Goal: Information Seeking & Learning: Learn about a topic

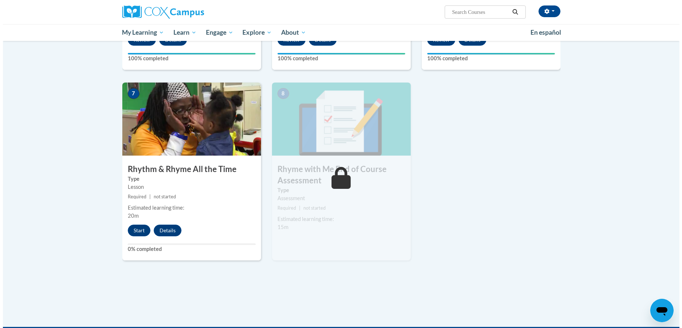
scroll to position [511, 0]
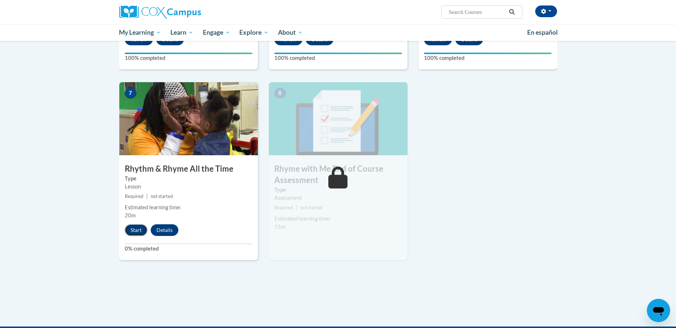
click at [141, 228] on button "Start" at bounding box center [136, 230] width 23 height 12
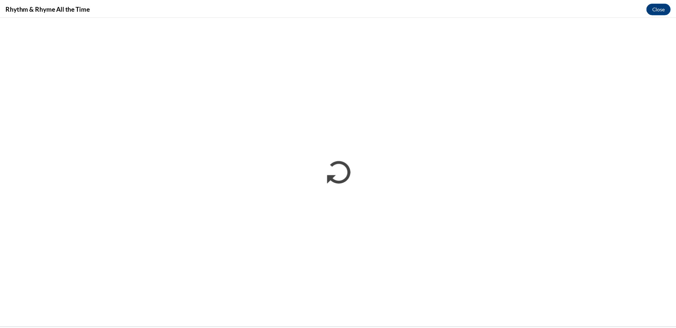
scroll to position [0, 0]
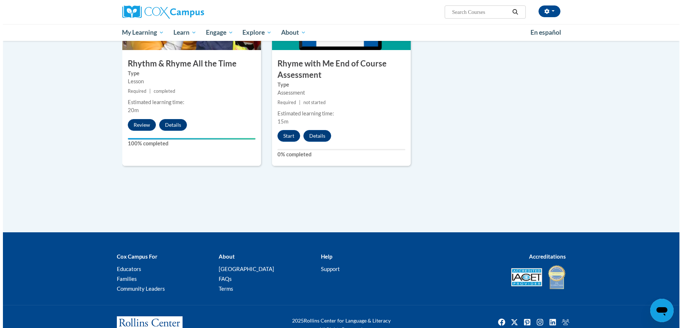
scroll to position [620, 0]
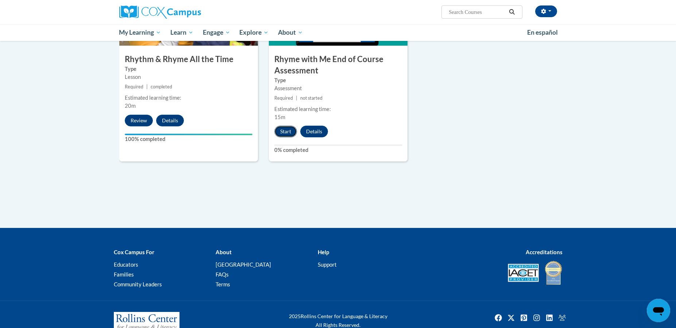
click at [286, 132] on button "Start" at bounding box center [285, 132] width 23 height 12
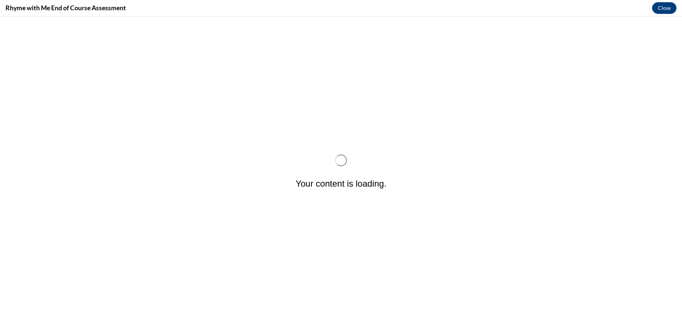
scroll to position [0, 0]
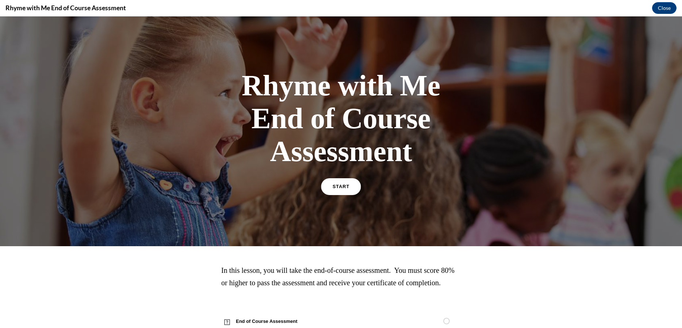
click at [340, 187] on span "START" at bounding box center [340, 186] width 17 height 5
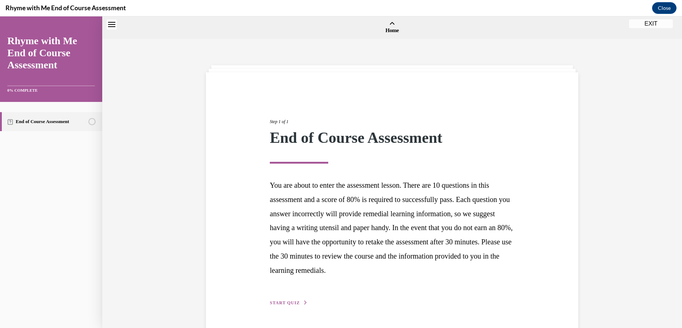
scroll to position [23, 0]
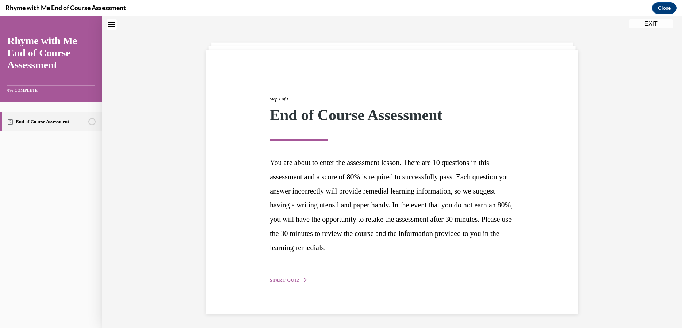
click at [291, 279] on span "START QUIZ" at bounding box center [285, 279] width 30 height 5
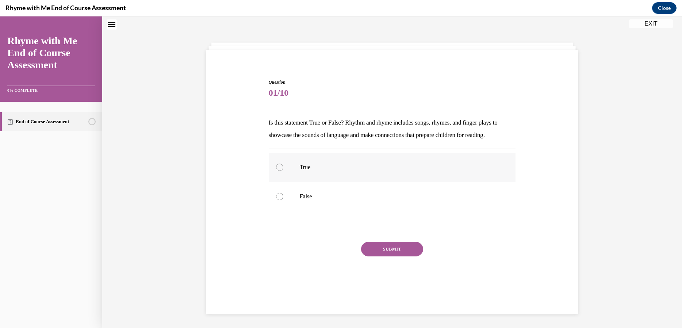
click at [276, 164] on div at bounding box center [279, 166] width 7 height 7
click at [276, 164] on input "True" at bounding box center [279, 166] width 7 height 7
radio input "true"
click at [391, 253] on button "SUBMIT" at bounding box center [392, 249] width 62 height 15
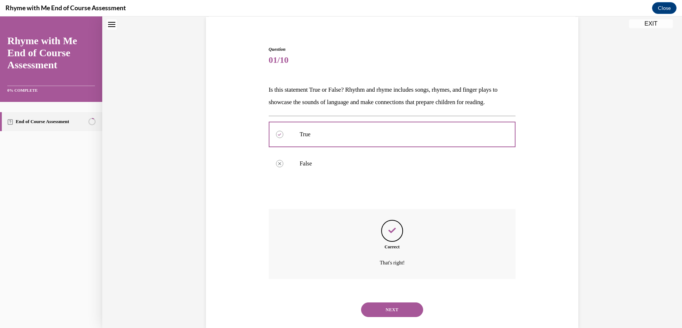
scroll to position [70, 0]
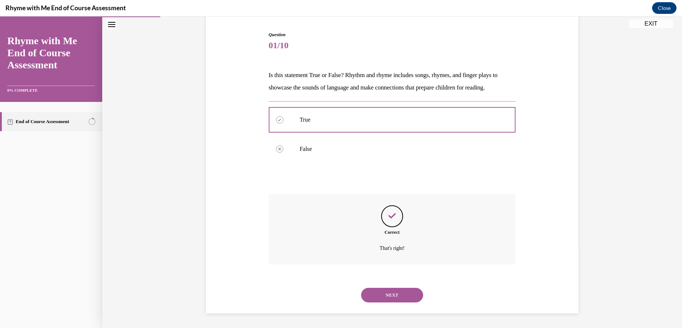
click at [401, 295] on button "NEXT" at bounding box center [392, 294] width 62 height 15
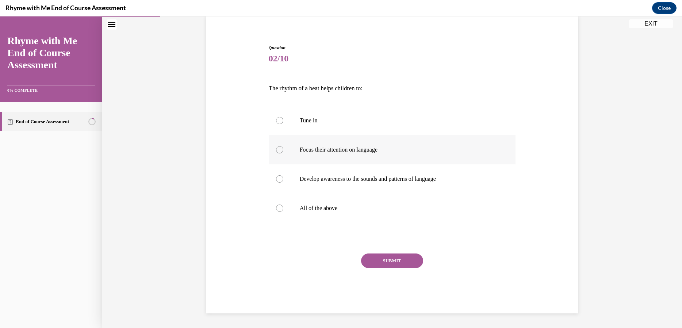
scroll to position [25, 0]
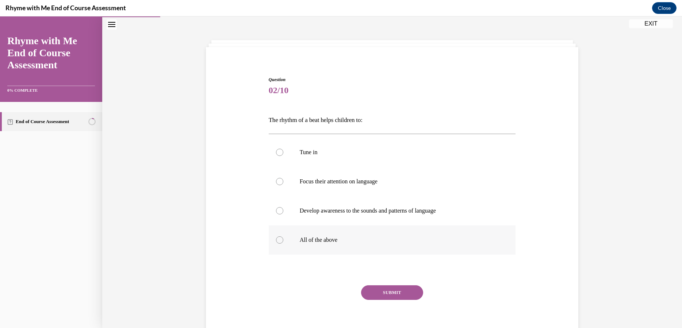
click at [277, 240] on div at bounding box center [279, 239] width 7 height 7
click at [277, 240] on input "All of the above" at bounding box center [279, 239] width 7 height 7
radio input "true"
click at [377, 292] on button "SUBMIT" at bounding box center [392, 292] width 62 height 15
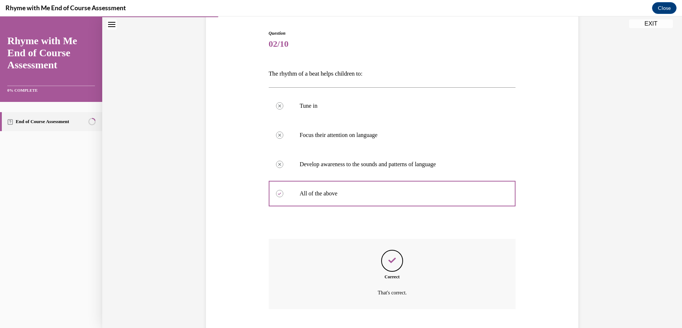
scroll to position [116, 0]
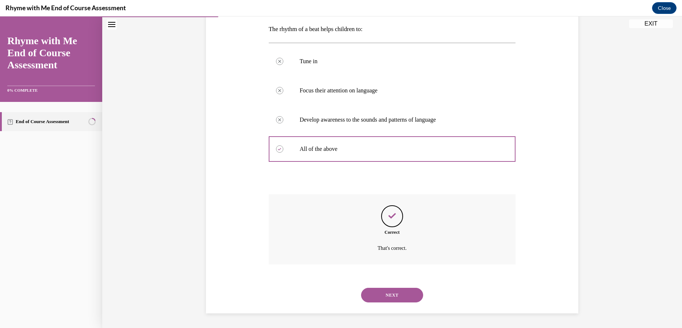
click at [382, 296] on button "NEXT" at bounding box center [392, 294] width 62 height 15
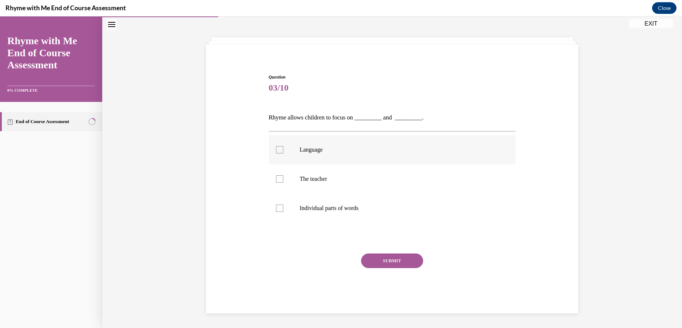
click at [274, 144] on label "Language" at bounding box center [392, 149] width 247 height 29
click at [276, 146] on input "Language" at bounding box center [279, 149] width 7 height 7
checkbox input "true"
click at [276, 211] on div at bounding box center [279, 207] width 7 height 7
click at [276, 211] on input "Individual parts of words" at bounding box center [279, 207] width 7 height 7
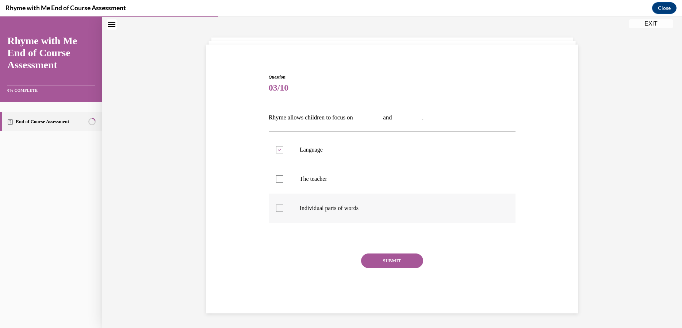
checkbox input "true"
click at [378, 263] on button "SUBMIT" at bounding box center [392, 260] width 62 height 15
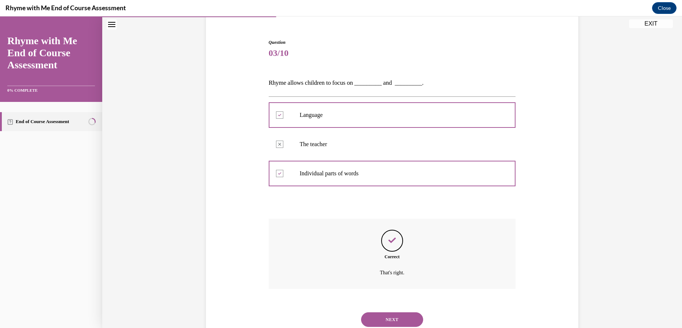
scroll to position [87, 0]
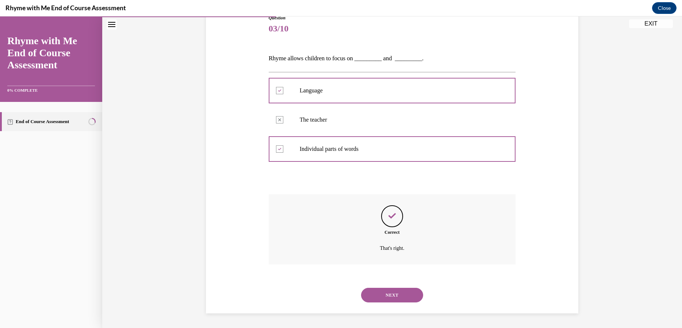
click at [396, 295] on button "NEXT" at bounding box center [392, 294] width 62 height 15
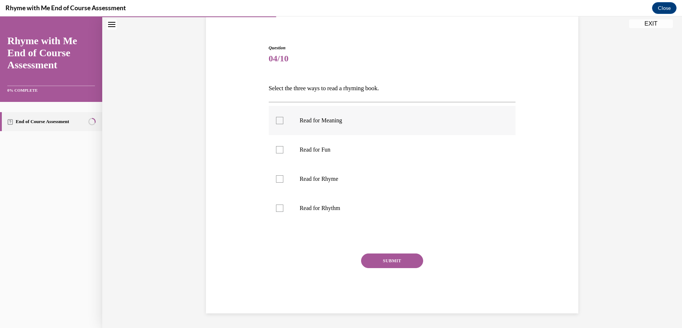
click at [279, 115] on label "Read for Meaning" at bounding box center [392, 120] width 247 height 29
click at [279, 117] on input "Read for Meaning" at bounding box center [279, 120] width 7 height 7
checkbox input "true"
click at [273, 173] on label "Read for Rhyme" at bounding box center [392, 178] width 247 height 29
click at [276, 175] on input "Read for Rhyme" at bounding box center [279, 178] width 7 height 7
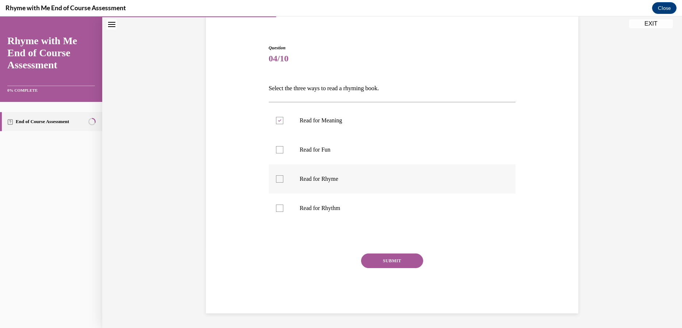
checkbox input "true"
click at [279, 217] on label "Read for Rhythm" at bounding box center [392, 207] width 247 height 29
click at [279, 212] on input "Read for Rhythm" at bounding box center [279, 207] width 7 height 7
checkbox input "true"
click at [380, 259] on button "SUBMIT" at bounding box center [392, 260] width 62 height 15
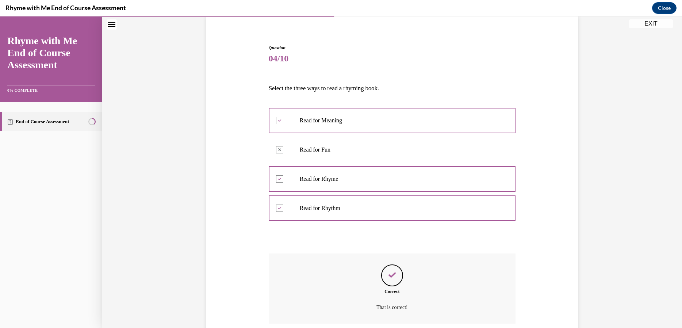
scroll to position [116, 0]
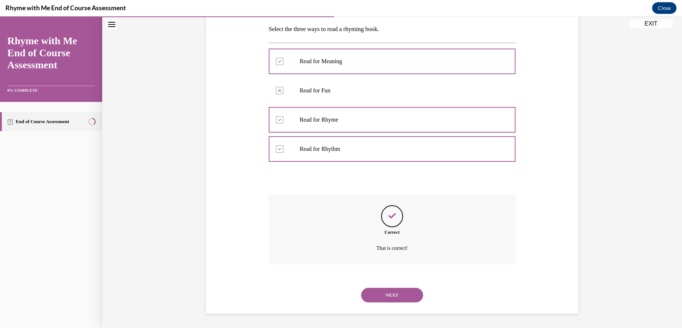
click at [387, 297] on button "NEXT" at bounding box center [392, 294] width 62 height 15
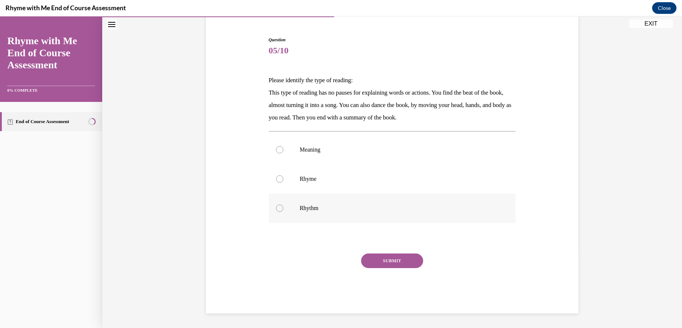
click at [276, 212] on label "Rhythm" at bounding box center [392, 207] width 247 height 29
click at [276, 212] on input "Rhythm" at bounding box center [279, 207] width 7 height 7
radio input "true"
click at [277, 182] on div at bounding box center [279, 178] width 7 height 7
click at [277, 182] on input "Rhyme" at bounding box center [279, 178] width 7 height 7
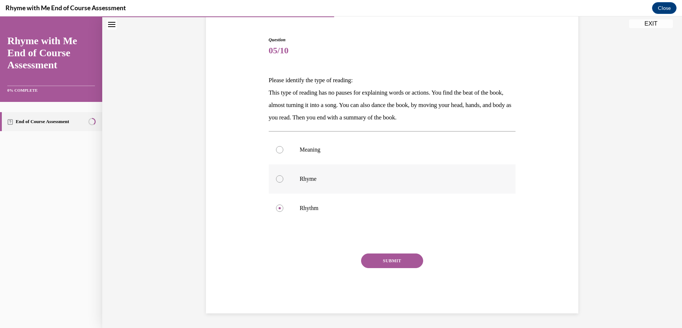
radio input "true"
click at [274, 154] on label "Meaning" at bounding box center [392, 149] width 247 height 29
click at [276, 153] on input "Meaning" at bounding box center [279, 149] width 7 height 7
radio input "true"
click at [277, 209] on div at bounding box center [279, 207] width 7 height 7
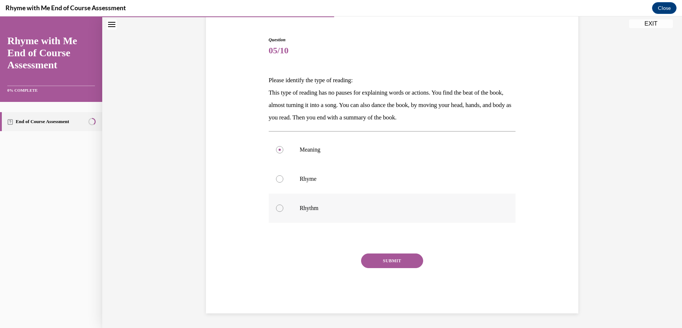
click at [277, 209] on input "Rhythm" at bounding box center [279, 207] width 7 height 7
radio input "true"
click at [397, 264] on button "SUBMIT" at bounding box center [392, 260] width 62 height 15
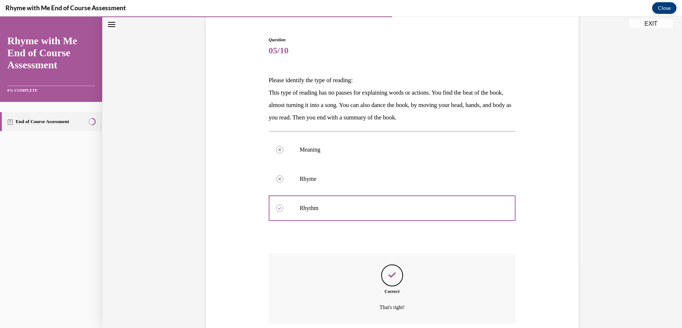
scroll to position [124, 0]
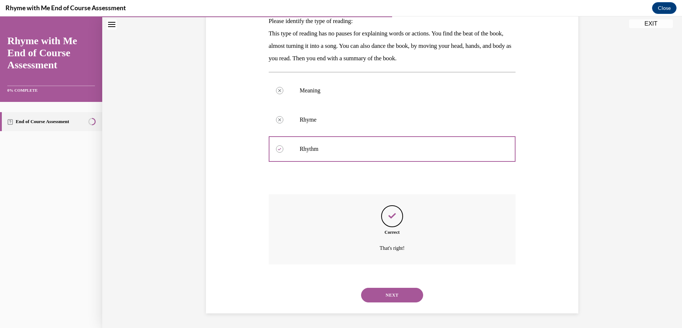
click at [386, 292] on button "NEXT" at bounding box center [392, 294] width 62 height 15
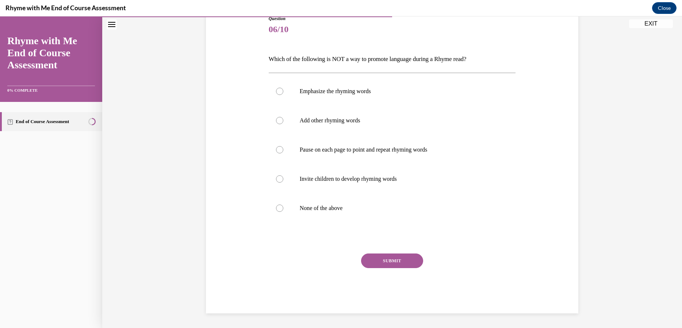
scroll to position [81, 0]
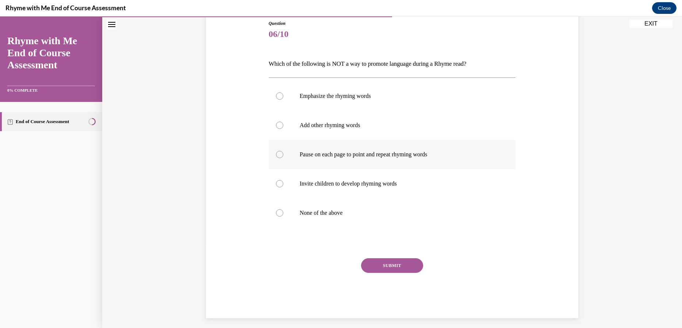
click at [276, 159] on label "Pause on each page to point and repeat rhyming words" at bounding box center [392, 154] width 247 height 29
click at [276, 158] on input "Pause on each page to point and repeat rhyming words" at bounding box center [279, 154] width 7 height 7
radio input "true"
click at [391, 269] on button "SUBMIT" at bounding box center [392, 265] width 62 height 15
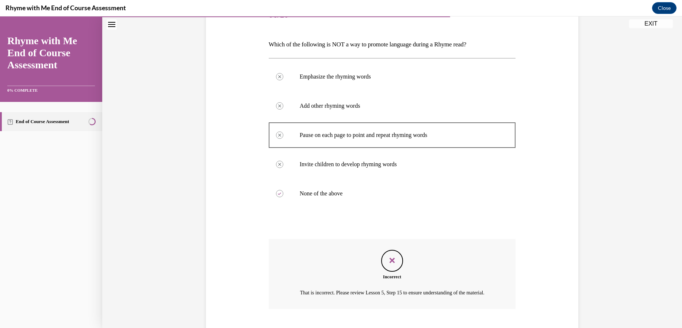
scroll to position [154, 0]
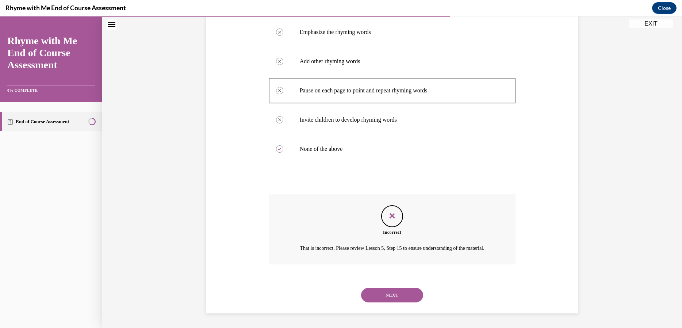
click at [382, 296] on button "NEXT" at bounding box center [392, 294] width 62 height 15
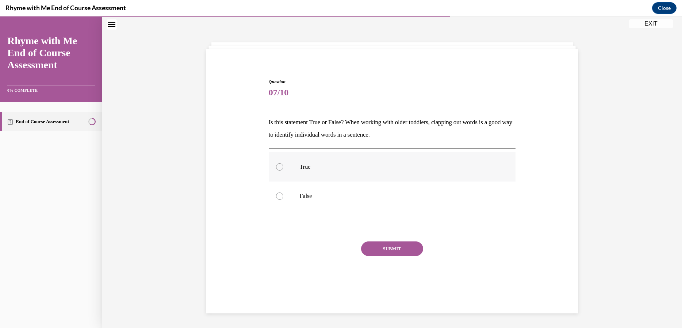
click at [276, 167] on div at bounding box center [279, 166] width 7 height 7
click at [276, 167] on input "True" at bounding box center [279, 166] width 7 height 7
radio input "true"
click at [393, 246] on button "SUBMIT" at bounding box center [392, 248] width 62 height 15
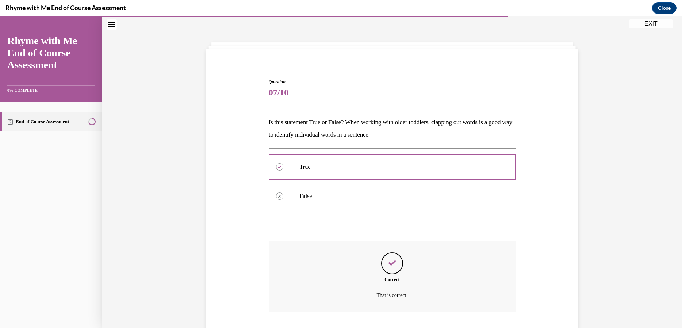
scroll to position [70, 0]
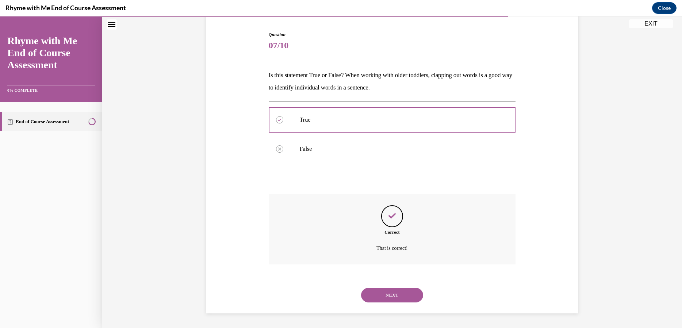
click at [401, 295] on button "NEXT" at bounding box center [392, 294] width 62 height 15
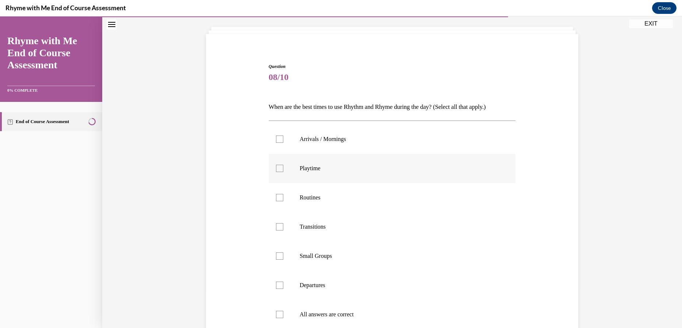
scroll to position [144, 0]
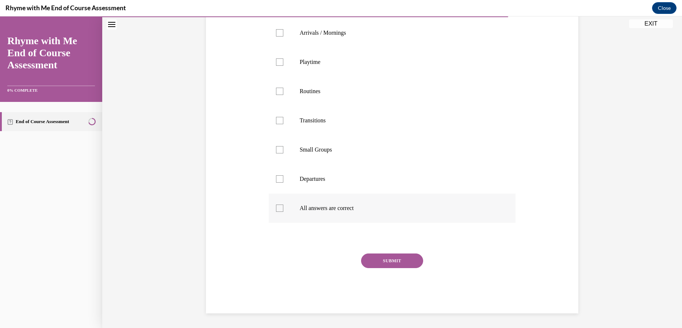
click at [280, 208] on div at bounding box center [279, 207] width 7 height 7
click at [280, 208] on input "All answers are correct" at bounding box center [279, 207] width 7 height 7
checkbox input "true"
click at [390, 259] on button "SUBMIT" at bounding box center [392, 260] width 62 height 15
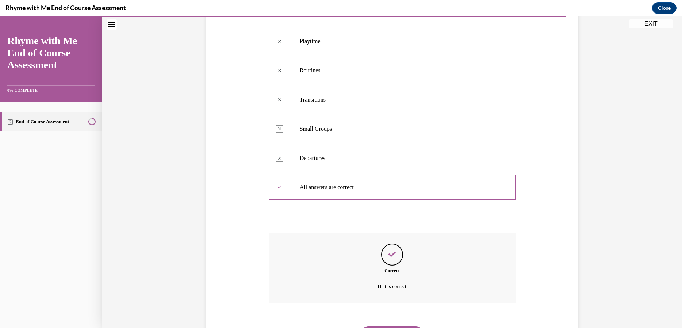
scroll to position [204, 0]
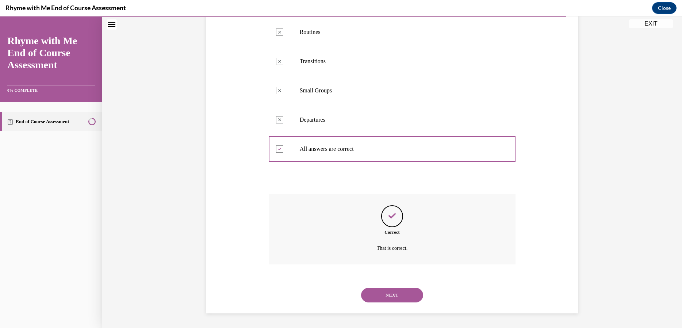
click at [392, 294] on button "NEXT" at bounding box center [392, 294] width 62 height 15
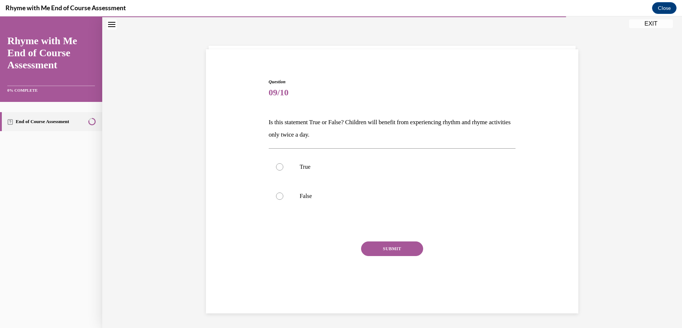
scroll to position [23, 0]
click at [277, 197] on div at bounding box center [279, 195] width 7 height 7
click at [277, 197] on input "False" at bounding box center [279, 195] width 7 height 7
radio input "true"
click at [392, 249] on button "SUBMIT" at bounding box center [392, 248] width 62 height 15
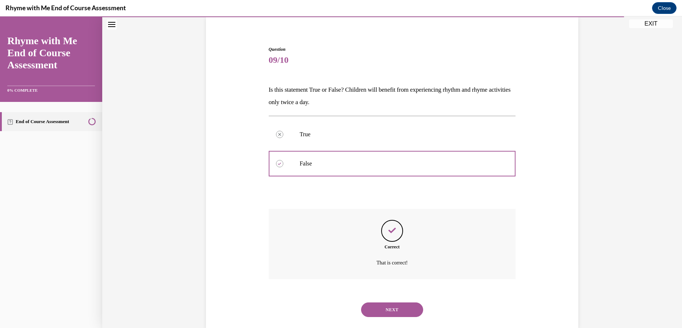
scroll to position [70, 0]
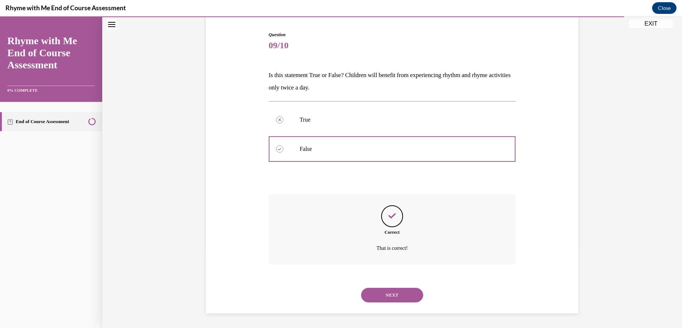
click at [385, 297] on button "NEXT" at bounding box center [392, 294] width 62 height 15
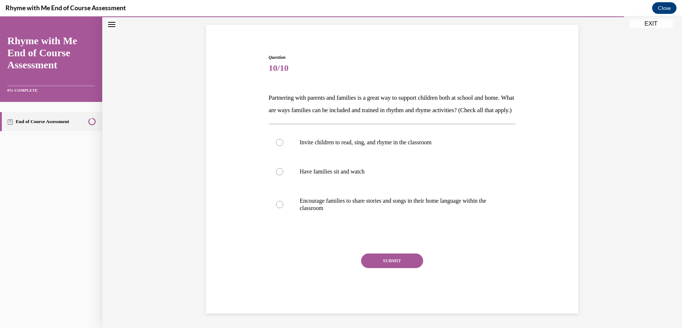
scroll to position [28, 0]
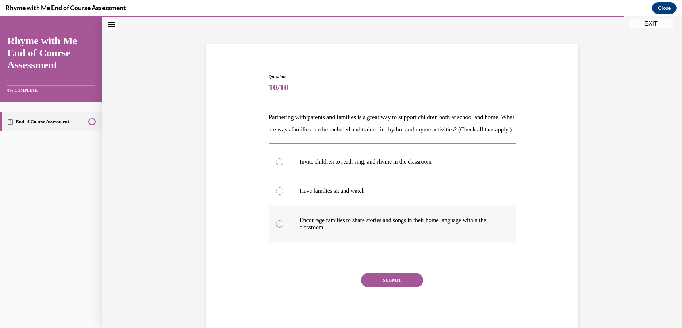
click at [279, 227] on div at bounding box center [279, 223] width 7 height 7
click at [279, 227] on input "Encourage families to share stories and songs in their home language within the…" at bounding box center [279, 223] width 7 height 7
radio input "true"
click at [380, 287] on button "SUBMIT" at bounding box center [392, 280] width 62 height 15
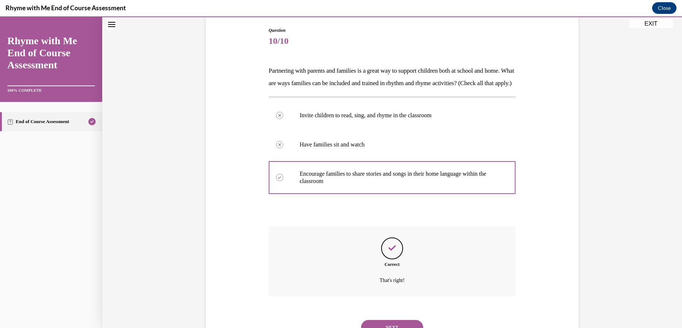
scroll to position [119, 0]
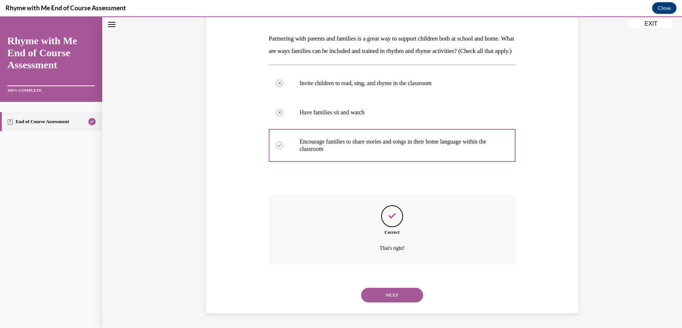
click at [383, 294] on button "NEXT" at bounding box center [392, 294] width 62 height 15
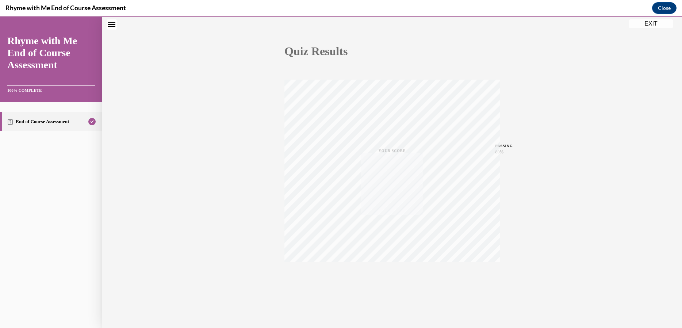
scroll to position [63, 0]
click at [650, 24] on button "EXIT" at bounding box center [651, 23] width 44 height 9
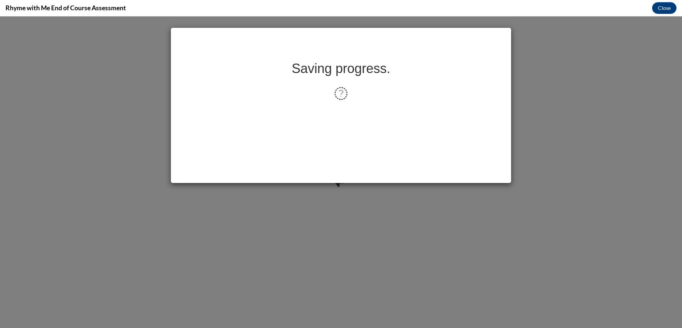
scroll to position [0, 0]
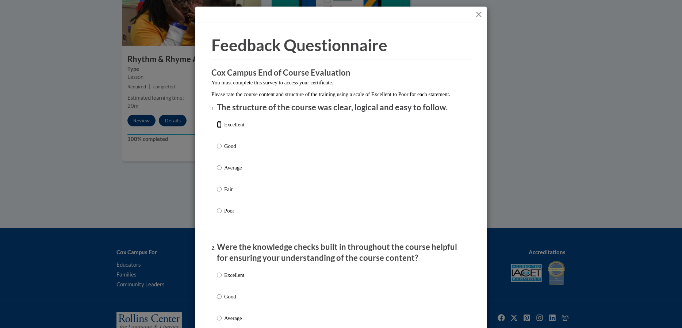
click at [217, 128] on input "Excellent" at bounding box center [219, 124] width 5 height 8
radio input "true"
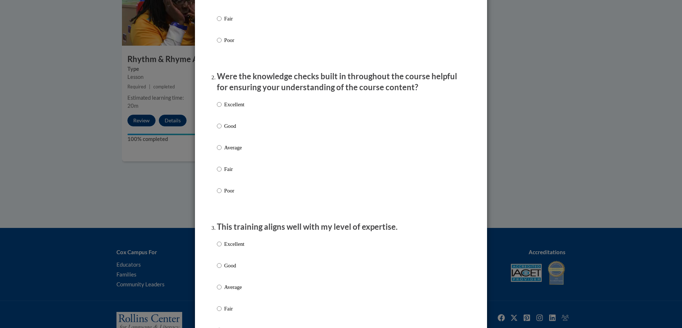
scroll to position [182, 0]
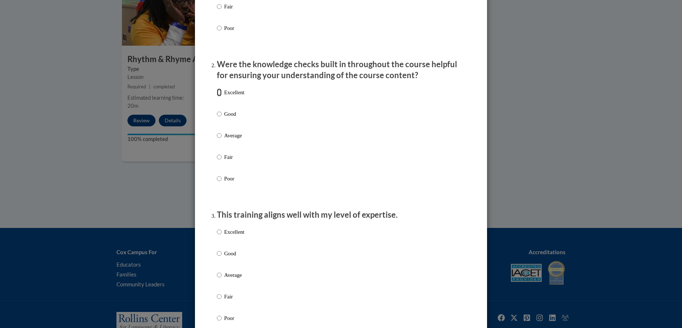
click at [217, 96] on input "Excellent" at bounding box center [219, 92] width 5 height 8
radio input "true"
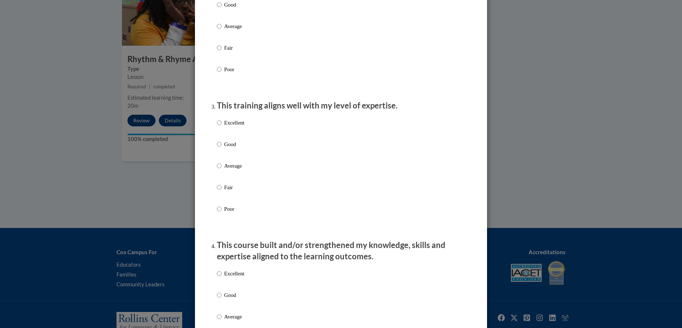
scroll to position [292, 0]
click at [219, 130] on label "Excellent" at bounding box center [230, 128] width 27 height 20
click at [219, 126] on input "Excellent" at bounding box center [219, 122] width 5 height 8
radio input "true"
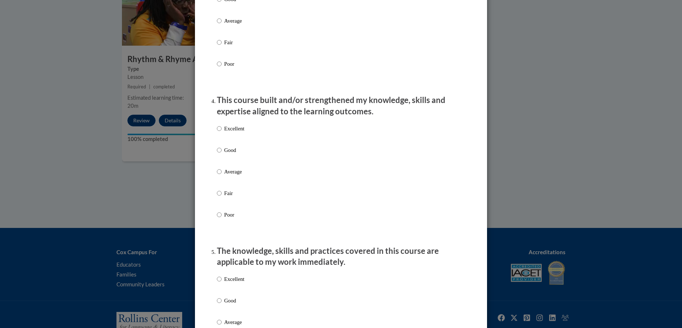
scroll to position [438, 0]
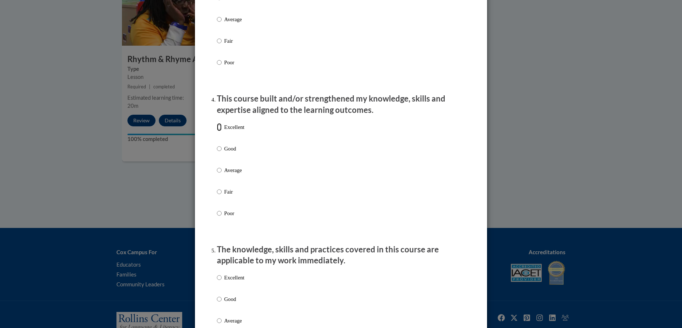
click at [217, 131] on input "Excellent" at bounding box center [219, 127] width 5 height 8
radio input "true"
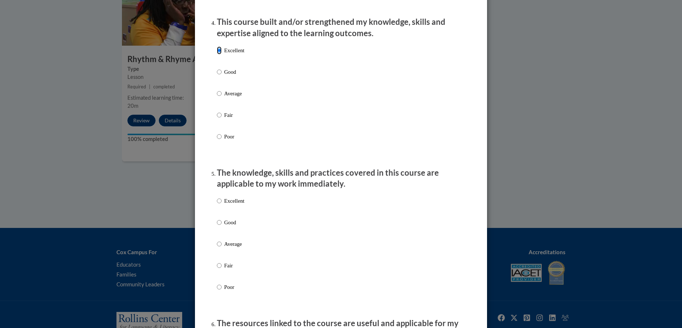
scroll to position [620, 0]
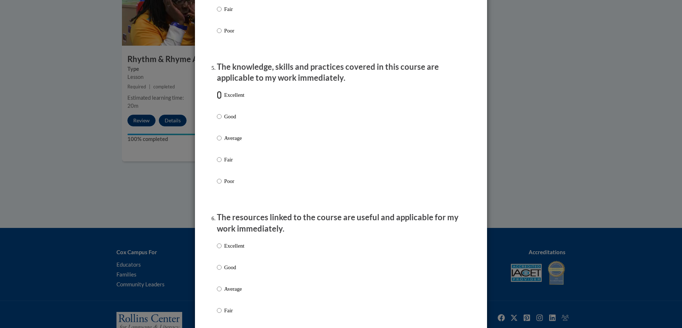
click at [217, 99] on input "Excellent" at bounding box center [219, 95] width 5 height 8
radio input "true"
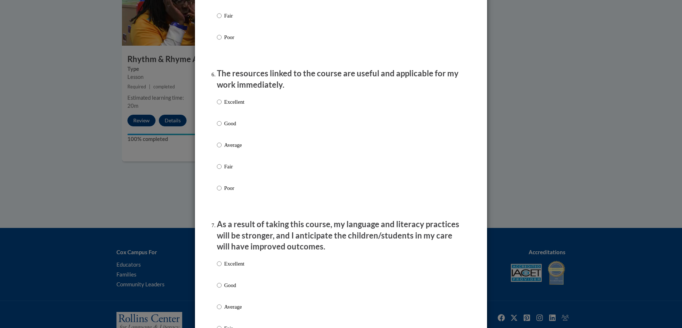
scroll to position [766, 0]
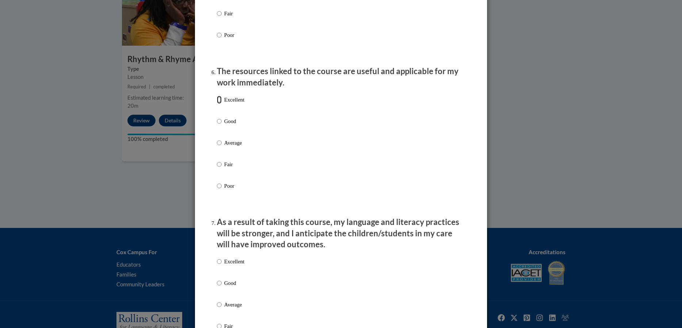
click at [217, 104] on input "Excellent" at bounding box center [219, 100] width 5 height 8
radio input "true"
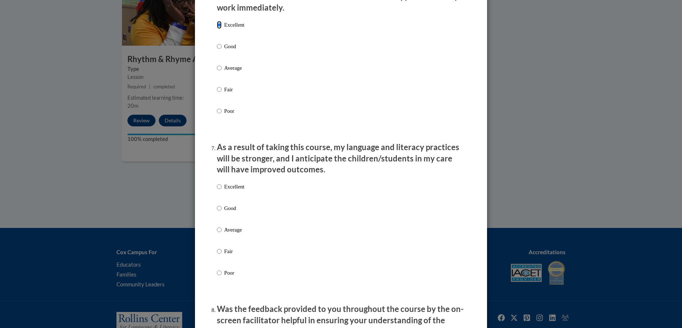
scroll to position [949, 0]
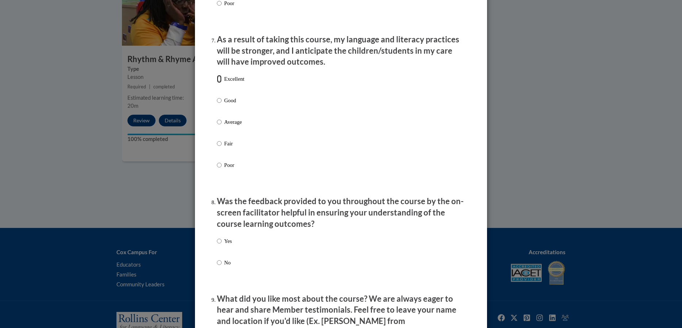
click at [217, 83] on input "Excellent" at bounding box center [219, 79] width 5 height 8
radio input "true"
click at [217, 245] on input "Yes" at bounding box center [219, 241] width 5 height 8
radio input "true"
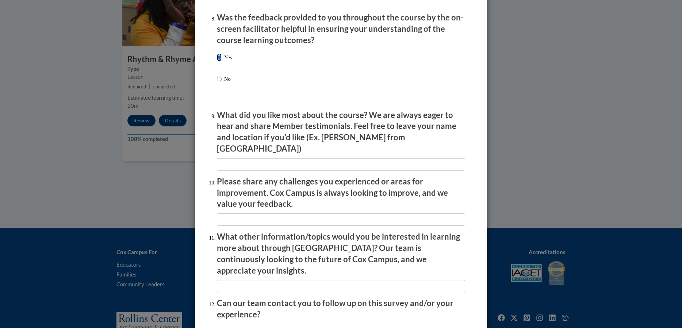
scroll to position [1188, 0]
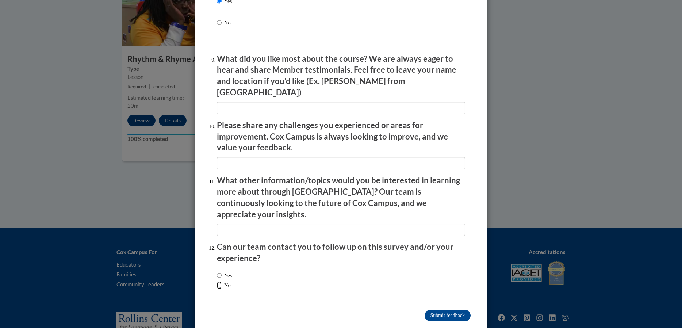
click at [218, 281] on input "No" at bounding box center [219, 285] width 5 height 8
radio input "true"
click at [443, 309] on input "Submit feedback" at bounding box center [447, 315] width 46 height 12
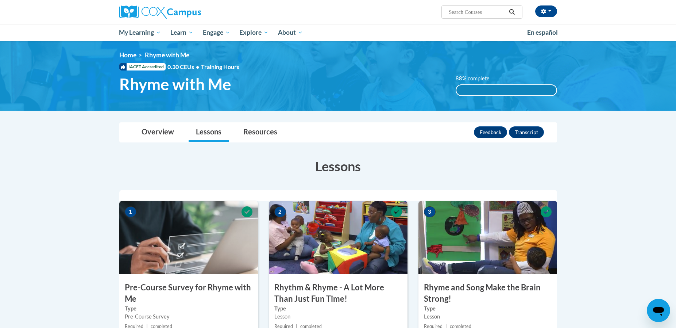
scroll to position [0, 0]
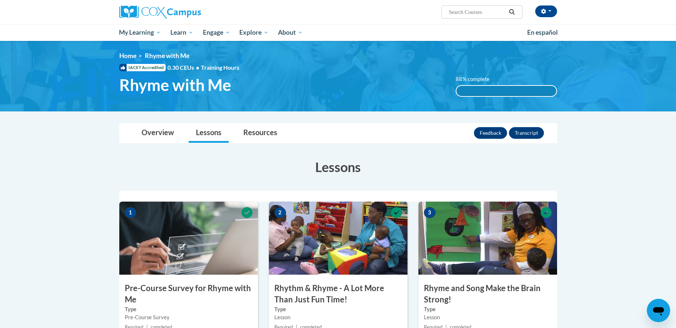
click at [500, 92] on div "88% complete" at bounding box center [506, 91] width 100 height 10
click at [536, 130] on button "Transcript" at bounding box center [526, 133] width 35 height 12
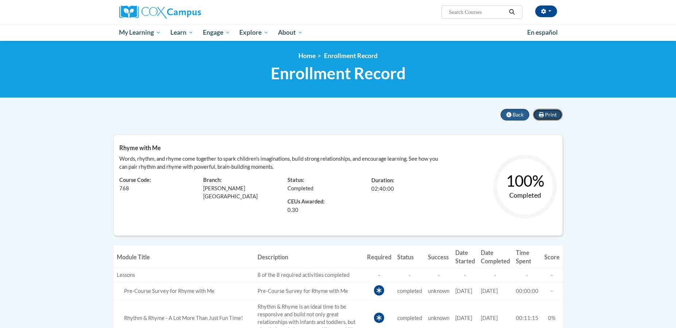
click at [553, 114] on span "Print" at bounding box center [551, 114] width 12 height 6
click at [503, 118] on button "Back" at bounding box center [515, 115] width 29 height 12
